Goal: Task Accomplishment & Management: Use online tool/utility

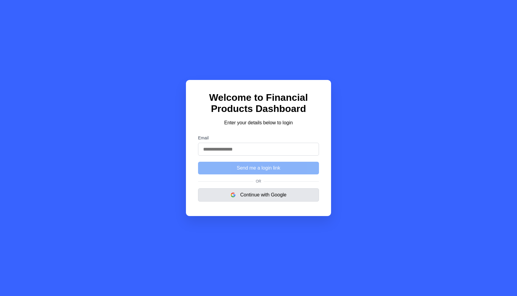
click at [268, 191] on button "Continue with Google" at bounding box center [258, 195] width 121 height 13
click at [248, 195] on button "Continue with Google" at bounding box center [258, 195] width 121 height 13
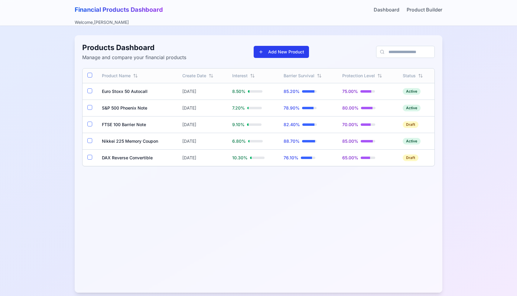
click at [270, 52] on button "Add New Product" at bounding box center [281, 52] width 55 height 12
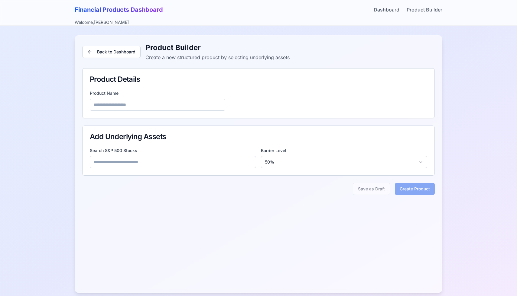
click at [144, 164] on input at bounding box center [173, 162] width 166 height 12
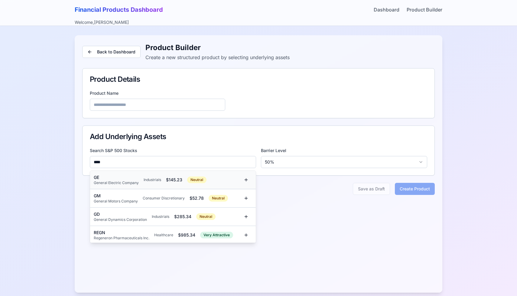
type input "****"
click at [123, 178] on div "GE" at bounding box center [116, 178] width 45 height 6
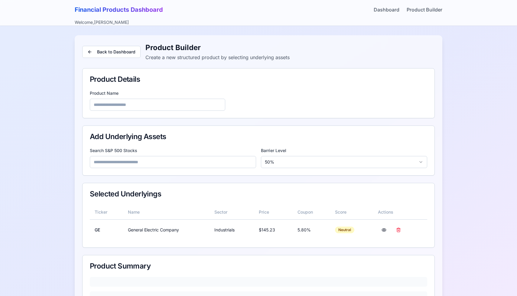
click at [130, 165] on input at bounding box center [173, 162] width 166 height 12
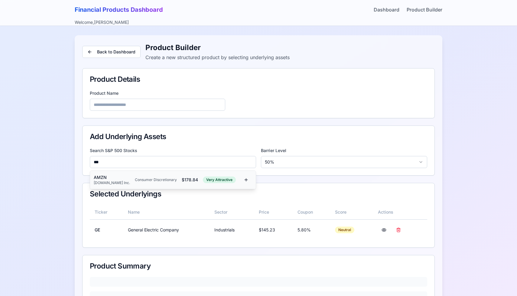
type input "***"
click at [127, 178] on div "AMZN Amazon.com Inc. Consumer Discretionary $ 178.84 Very Attractive" at bounding box center [167, 180] width 146 height 11
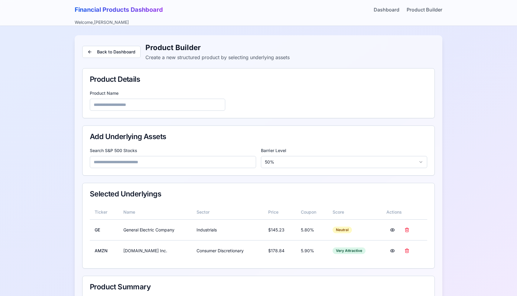
click at [125, 164] on input at bounding box center [173, 162] width 166 height 12
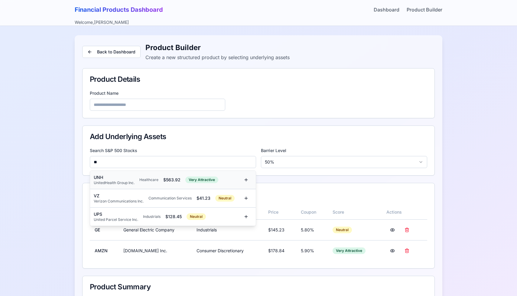
type input "**"
click at [120, 178] on div "UNH" at bounding box center [114, 178] width 41 height 6
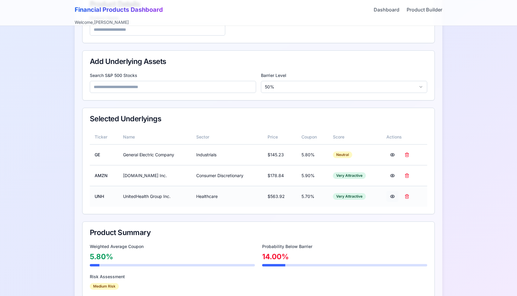
scroll to position [113, 0]
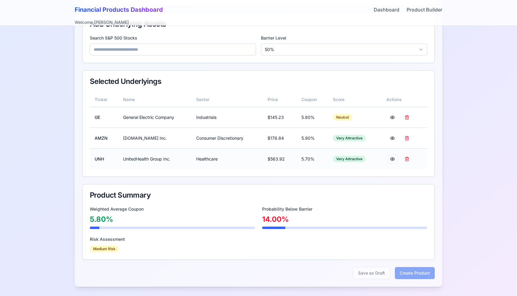
click at [393, 158] on button at bounding box center [392, 159] width 12 height 11
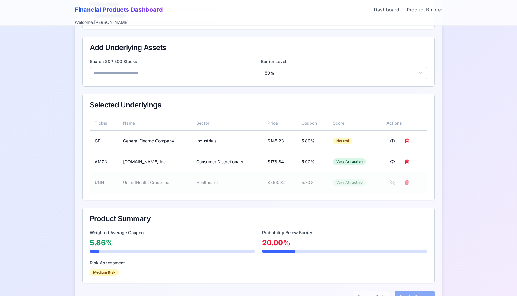
scroll to position [54, 0]
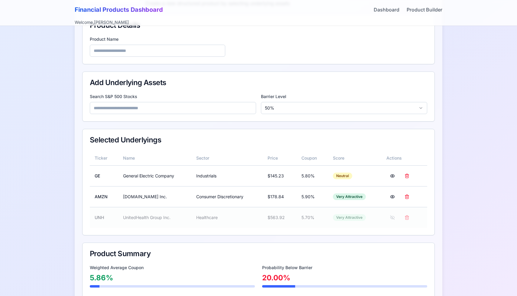
click at [162, 54] on input at bounding box center [157, 51] width 135 height 12
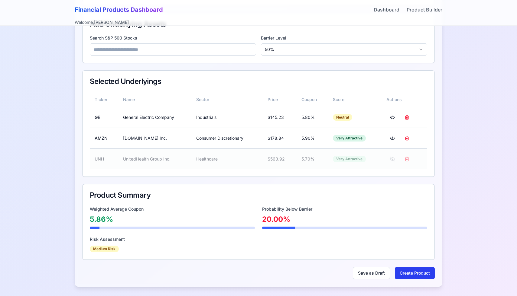
type input "****"
click at [409, 270] on button "Create Product" at bounding box center [415, 273] width 40 height 12
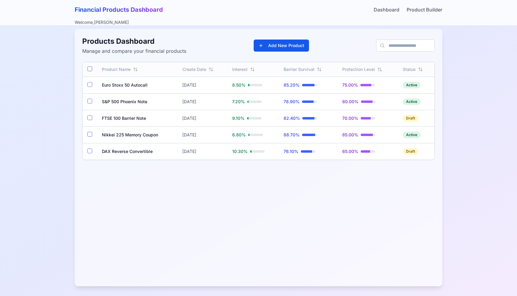
scroll to position [6, 0]
click at [90, 170] on td at bounding box center [90, 168] width 15 height 17
click at [90, 167] on button "button" at bounding box center [89, 167] width 5 height 5
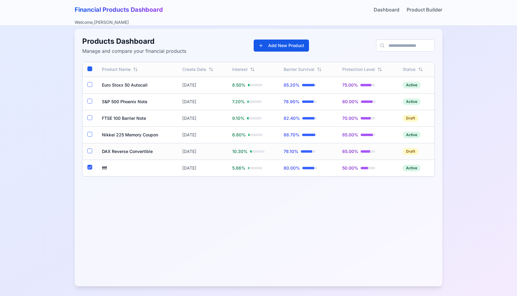
click at [90, 150] on button "button" at bounding box center [89, 151] width 5 height 5
click at [90, 132] on button "button" at bounding box center [89, 134] width 5 height 5
click at [420, 276] on button "Compare" at bounding box center [423, 276] width 28 height 12
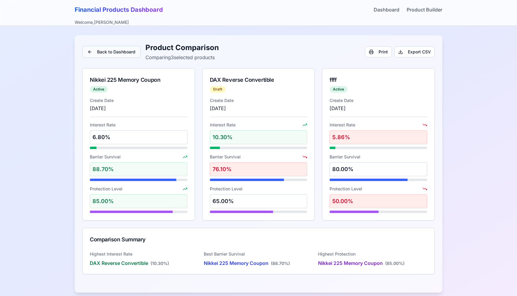
click at [116, 53] on button "Back to Dashboard" at bounding box center [111, 52] width 58 height 12
